Goal: Find specific page/section: Find specific page/section

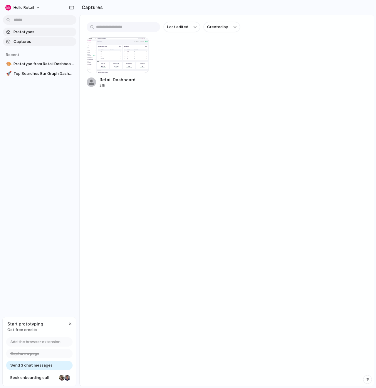
click at [52, 35] on span "Prototypes" at bounding box center [44, 32] width 61 height 6
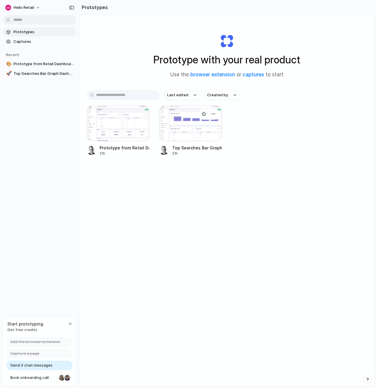
click at [196, 122] on div at bounding box center [190, 123] width 63 height 36
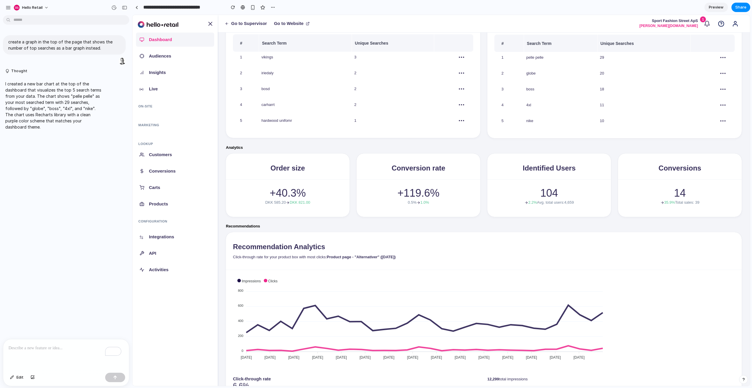
scroll to position [160, 0]
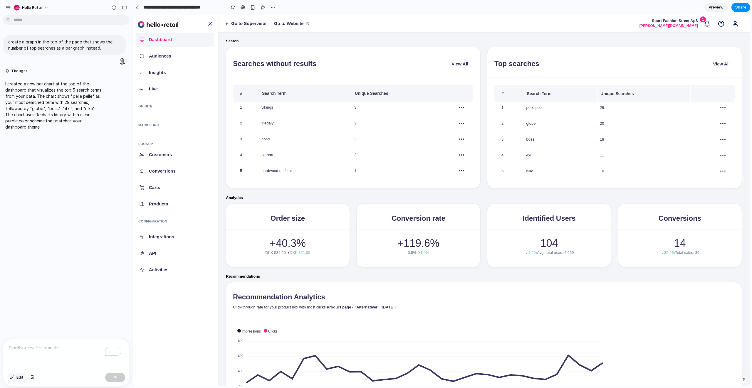
click at [22, 378] on span "Edit" at bounding box center [19, 378] width 7 height 6
click at [138, 10] on link at bounding box center [136, 7] width 9 height 9
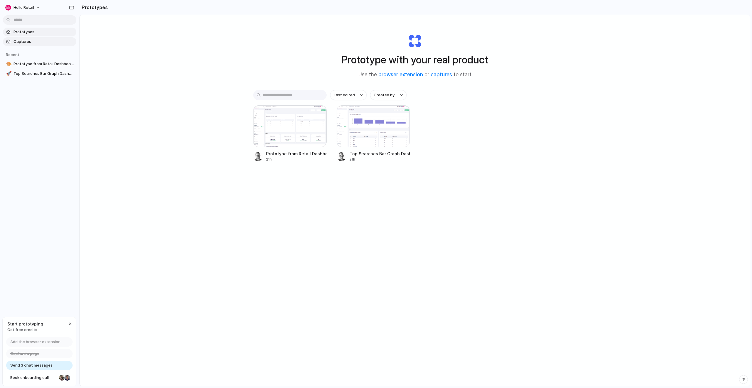
click at [44, 42] on span "Captures" at bounding box center [44, 42] width 61 height 6
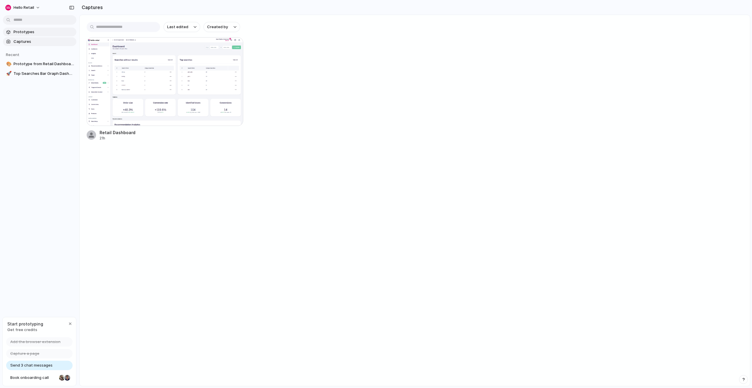
click at [38, 31] on span "Prototypes" at bounding box center [44, 32] width 61 height 6
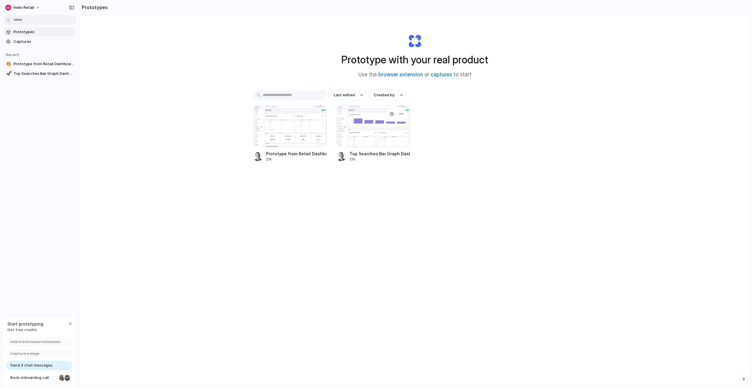
click at [350, 123] on div at bounding box center [373, 126] width 73 height 42
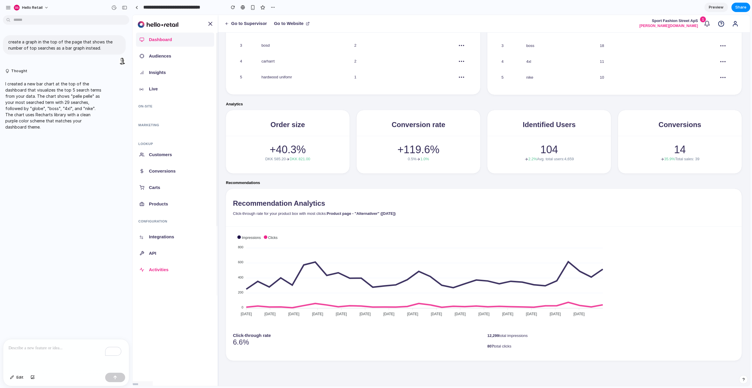
scroll to position [254, 0]
click at [21, 375] on span "Edit" at bounding box center [19, 378] width 7 height 6
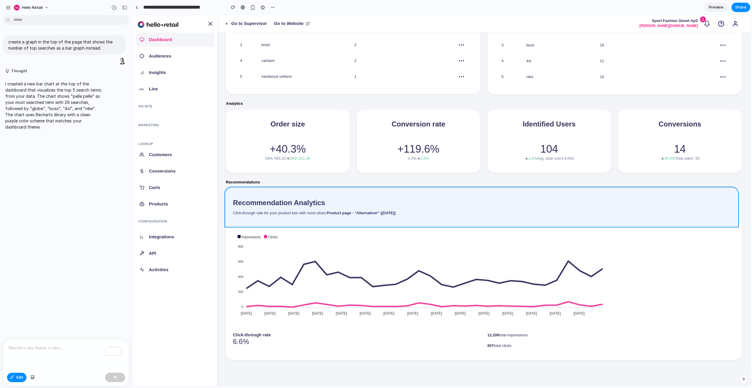
click at [376, 202] on div at bounding box center [440, 200] width 617 height 371
